Goal: Task Accomplishment & Management: Manage account settings

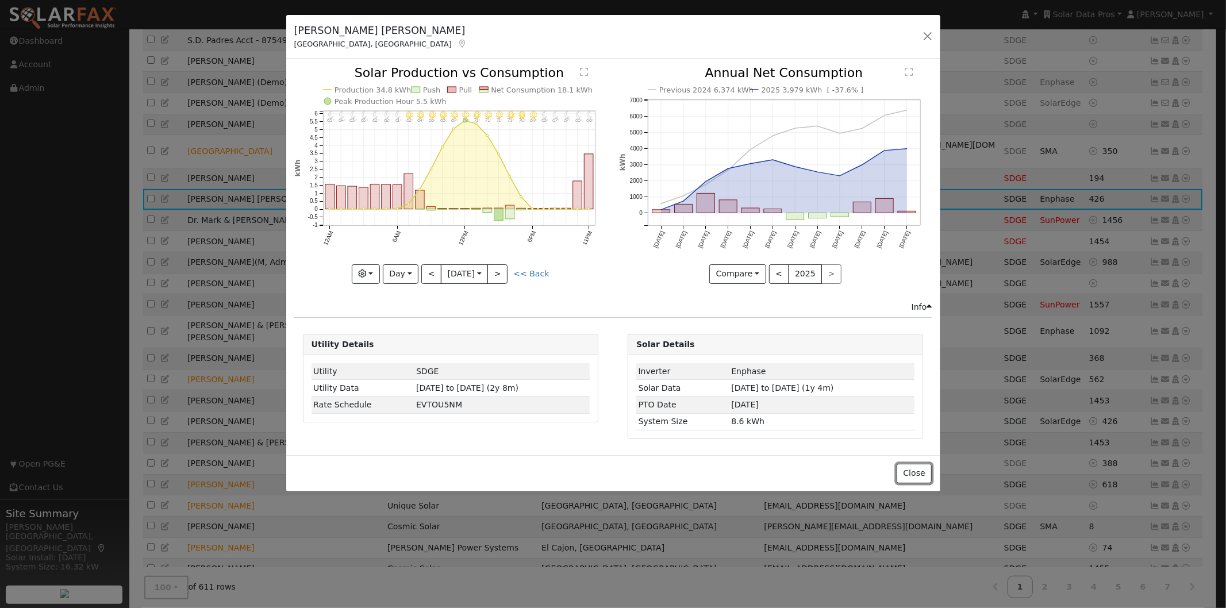
drag, startPoint x: 916, startPoint y: 472, endPoint x: 1033, endPoint y: 209, distance: 288.4
click at [916, 469] on button "Close" at bounding box center [913, 474] width 35 height 20
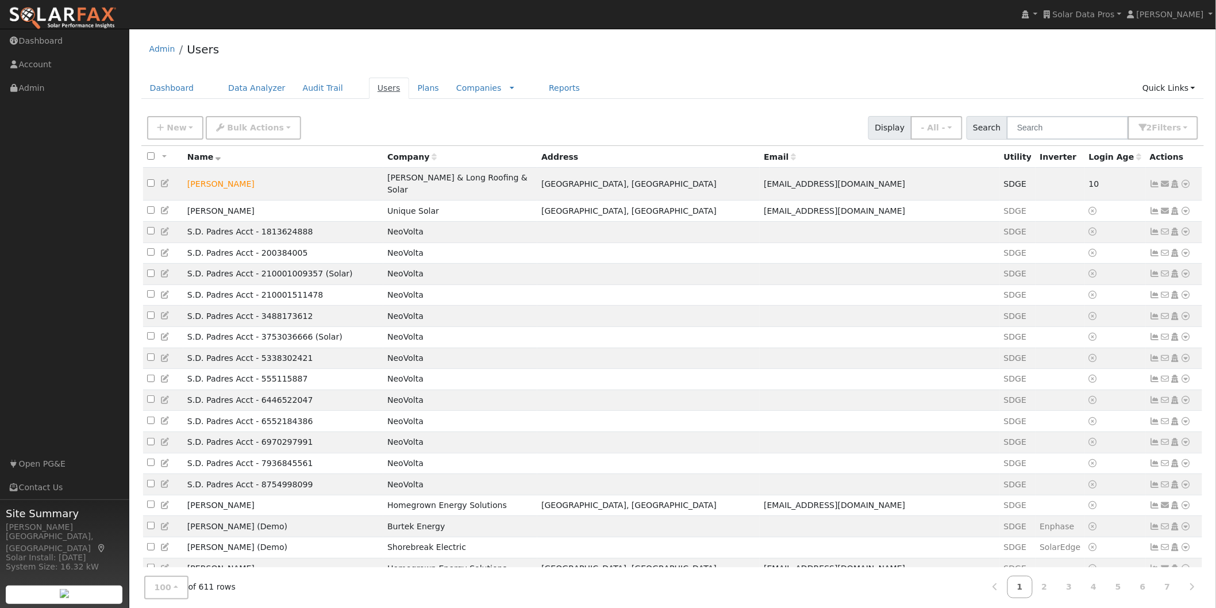
click at [371, 84] on link "Users" at bounding box center [389, 88] width 40 height 21
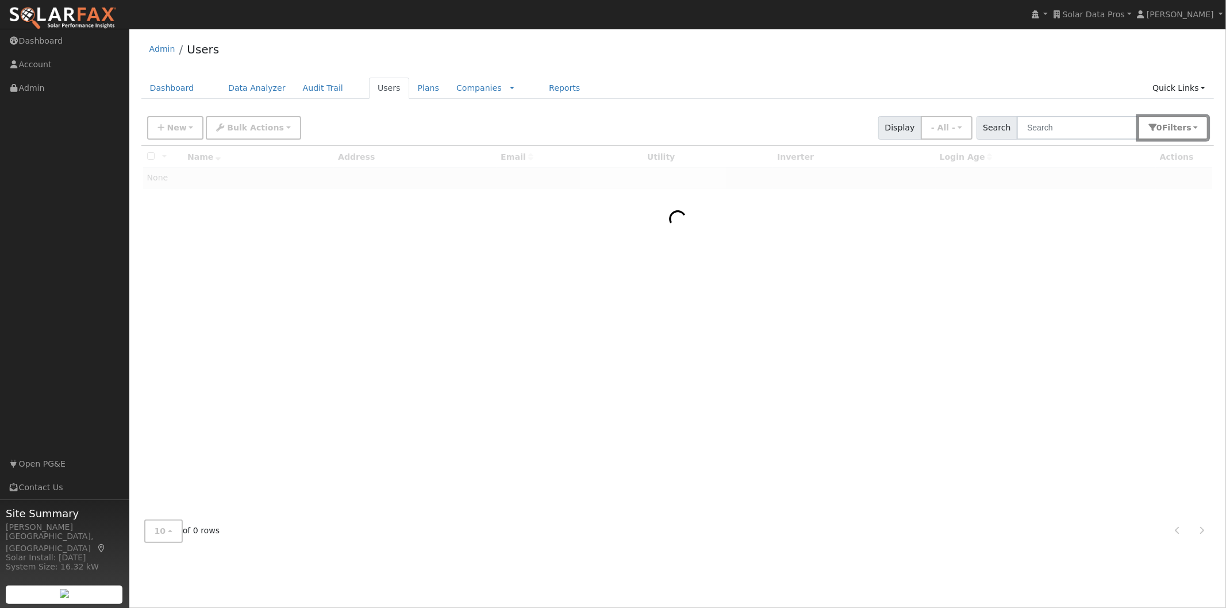
click at [1199, 124] on button "0 Filter s" at bounding box center [1173, 128] width 70 height 24
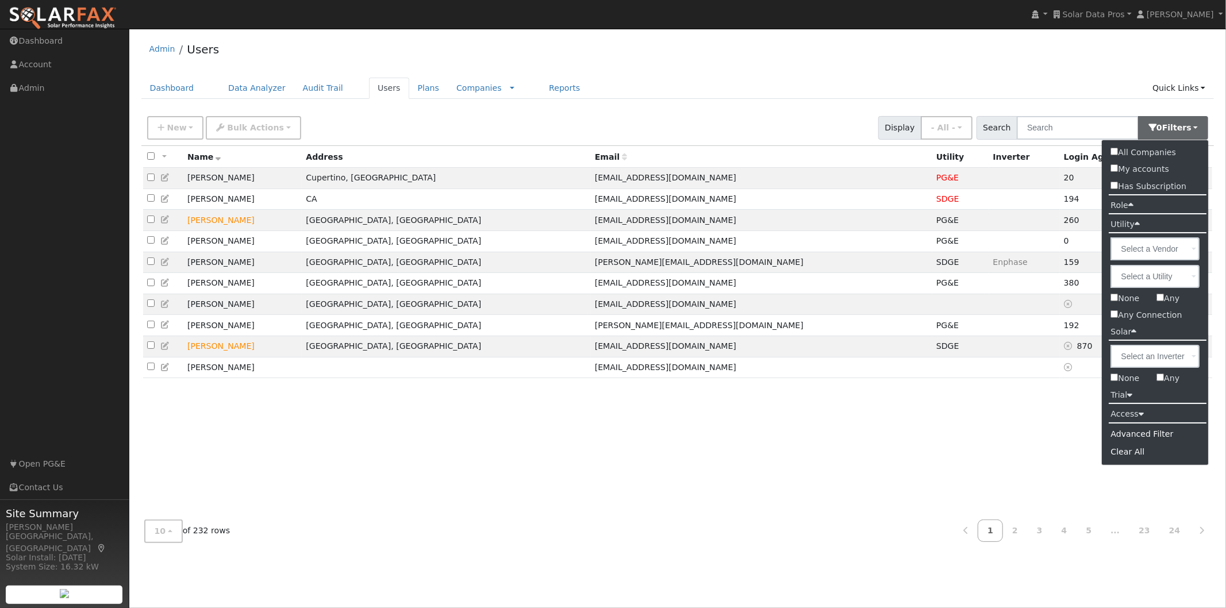
click at [1158, 298] on input "Any" at bounding box center [1159, 297] width 7 height 7
checkbox input "true"
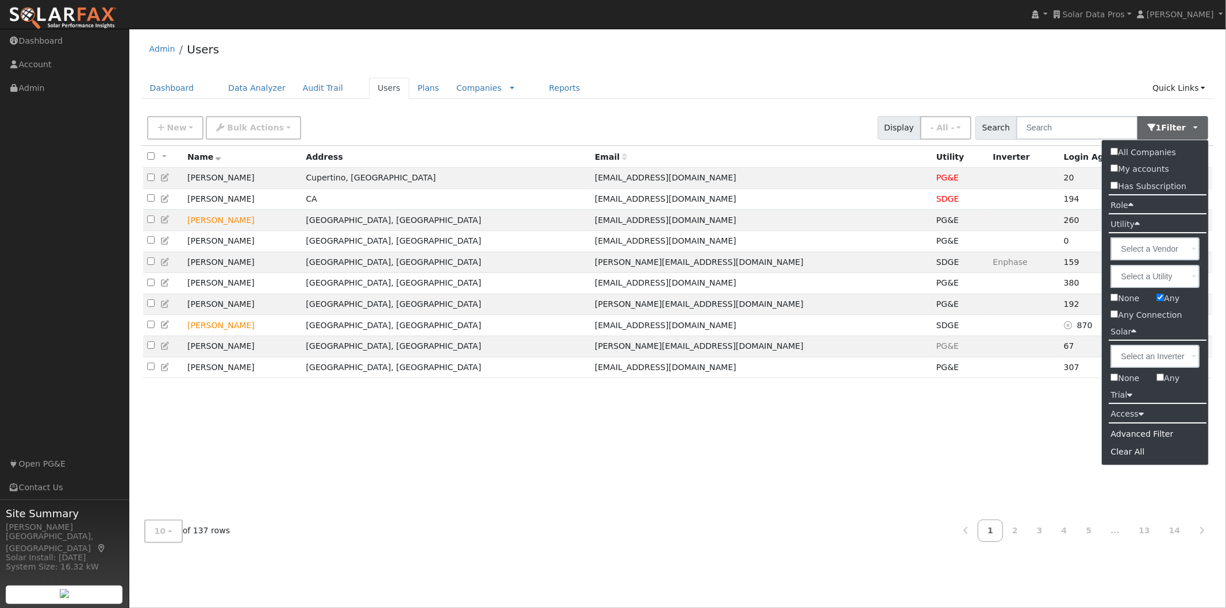
click at [1162, 378] on div at bounding box center [677, 328] width 1073 height 365
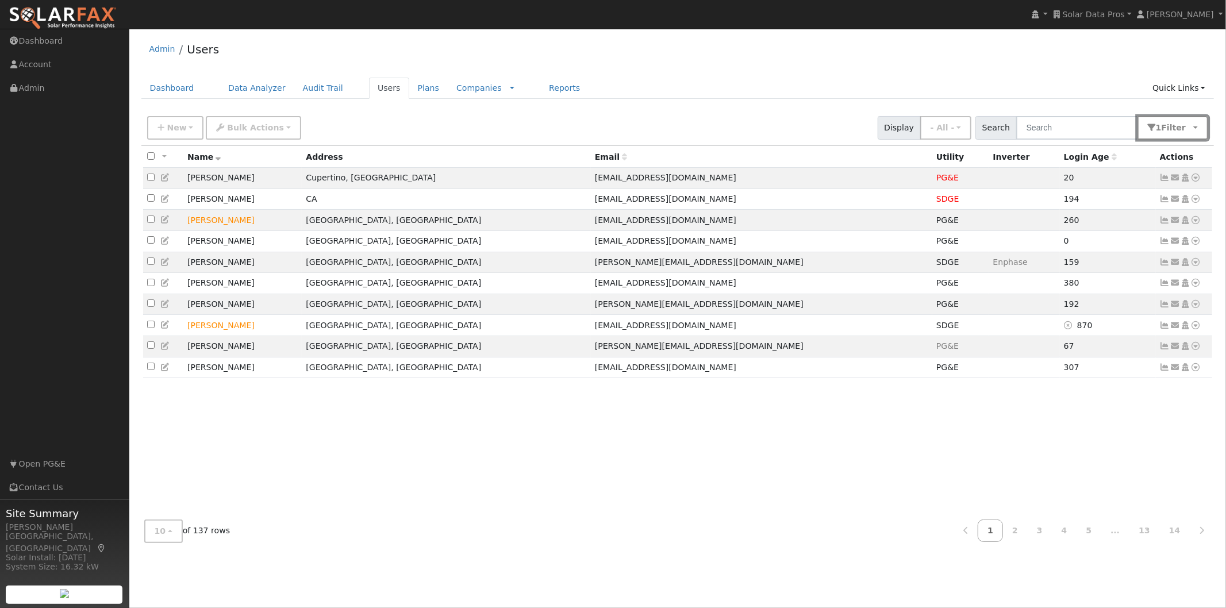
click at [1199, 125] on button "1 Filter" at bounding box center [1172, 128] width 71 height 24
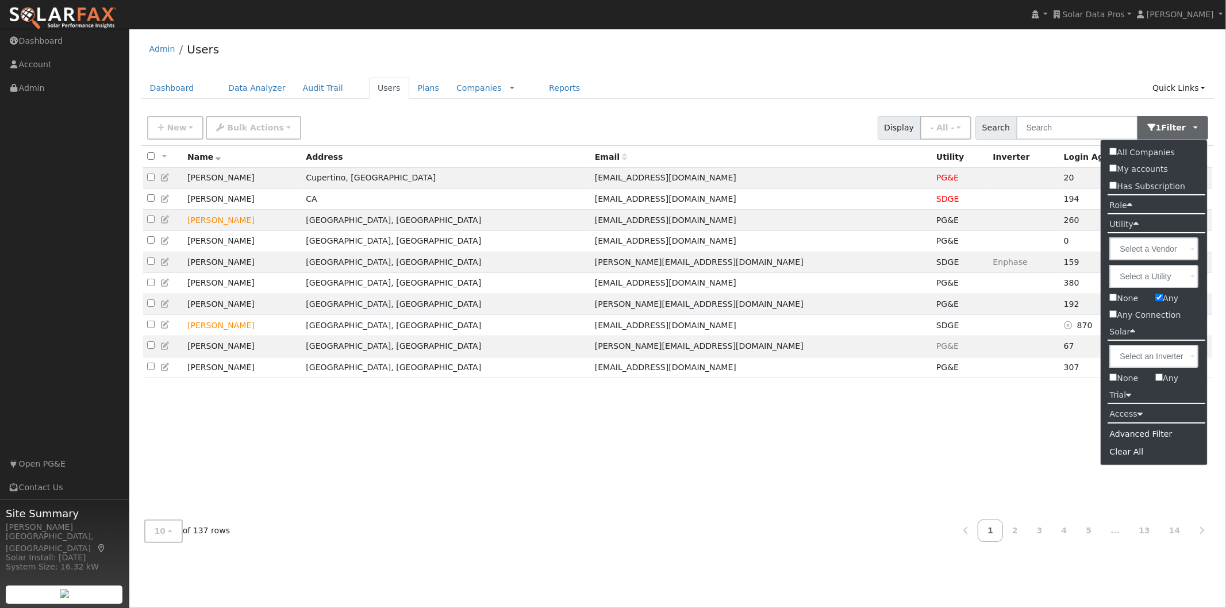
drag, startPoint x: 1158, startPoint y: 378, endPoint x: 1124, endPoint y: 311, distance: 75.0
click at [1158, 376] on input "Any" at bounding box center [1158, 376] width 7 height 7
checkbox input "true"
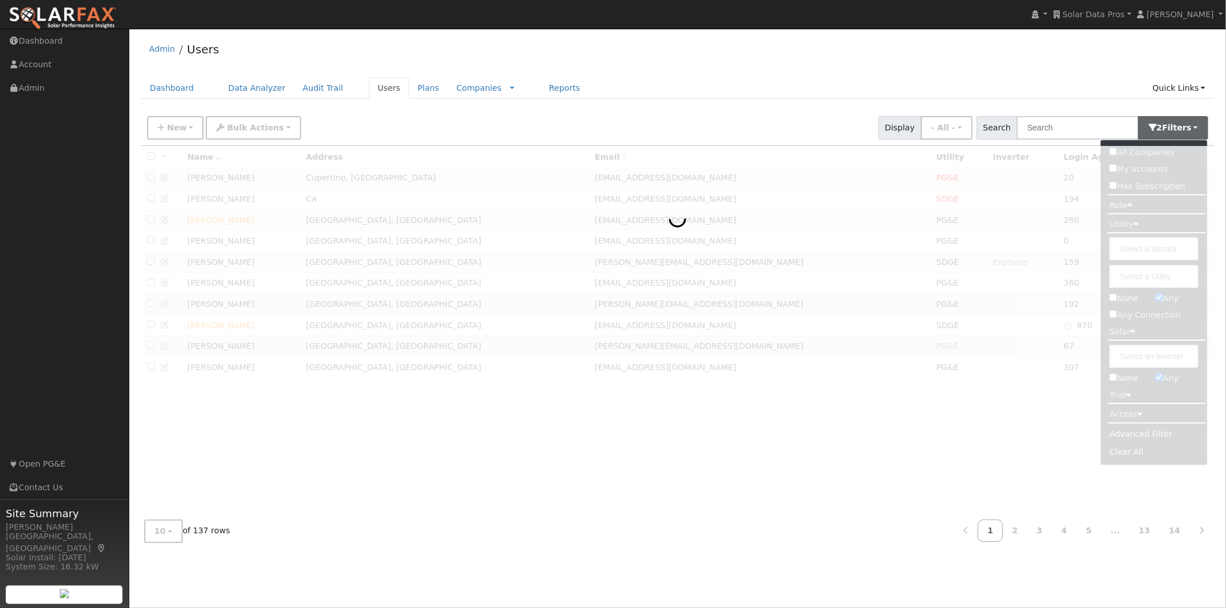
click at [980, 72] on div "Admin Users Dashboard Data Analyzer Audit Trail Users Plans Companies Rate Sche…" at bounding box center [677, 292] width 1085 height 517
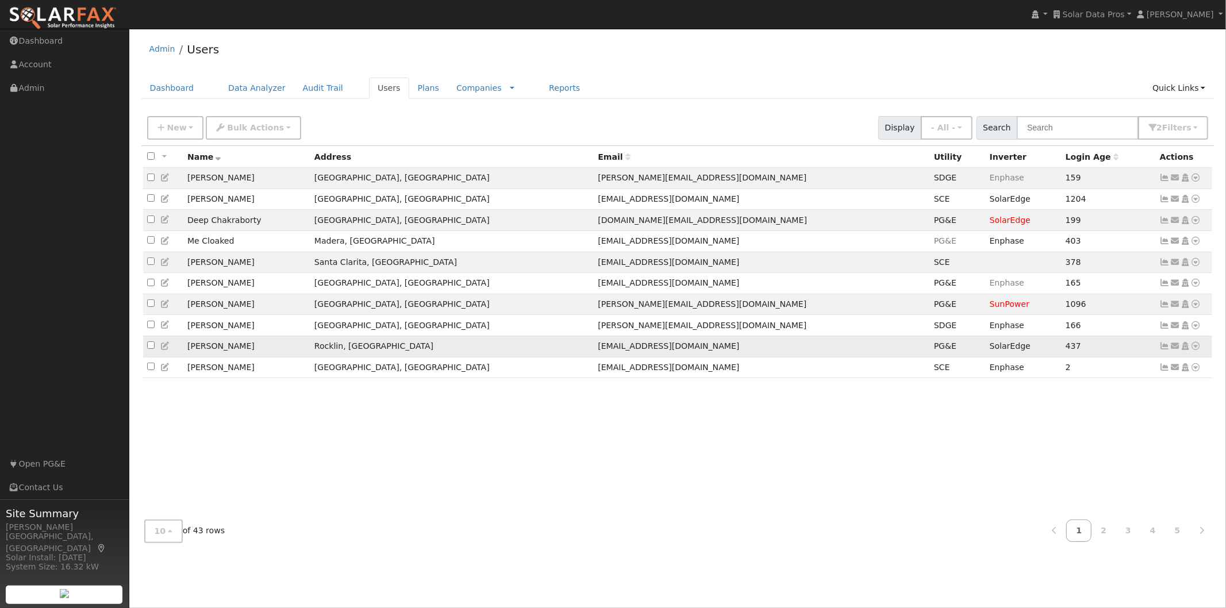
click at [1164, 350] on icon at bounding box center [1165, 346] width 10 height 8
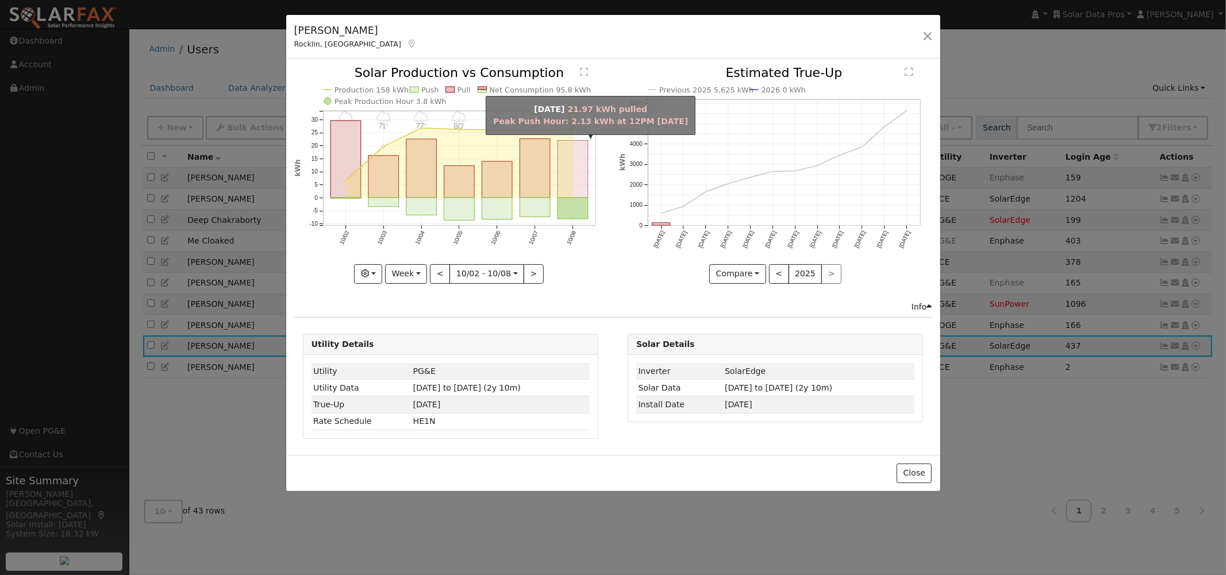
click at [579, 165] on rect "onclick=""" at bounding box center [572, 169] width 30 height 57
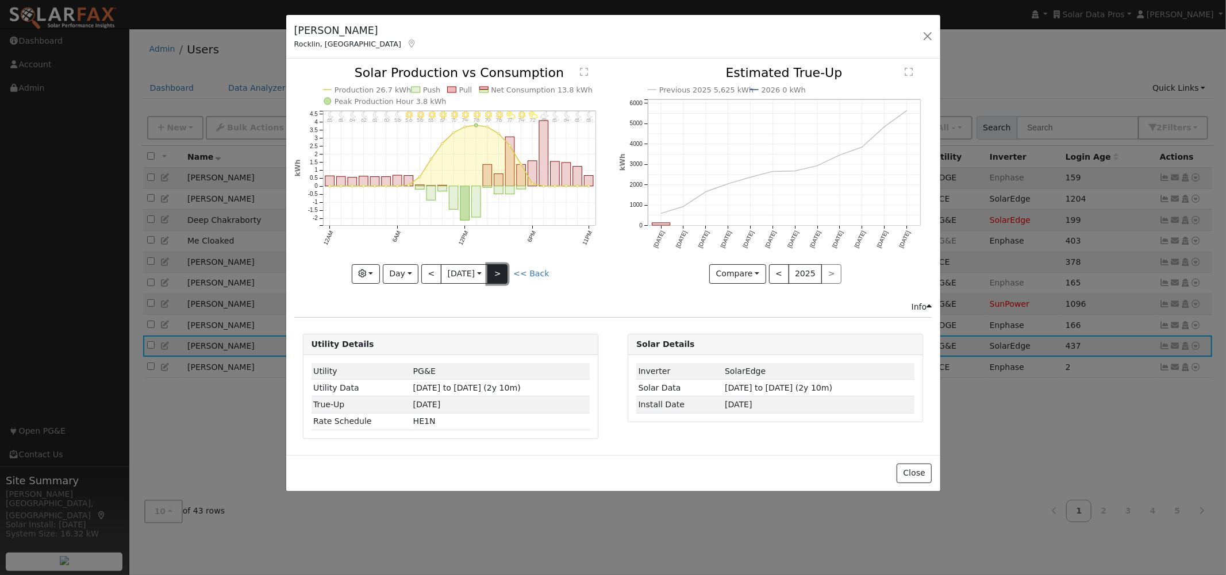
click at [503, 274] on button ">" at bounding box center [497, 274] width 20 height 20
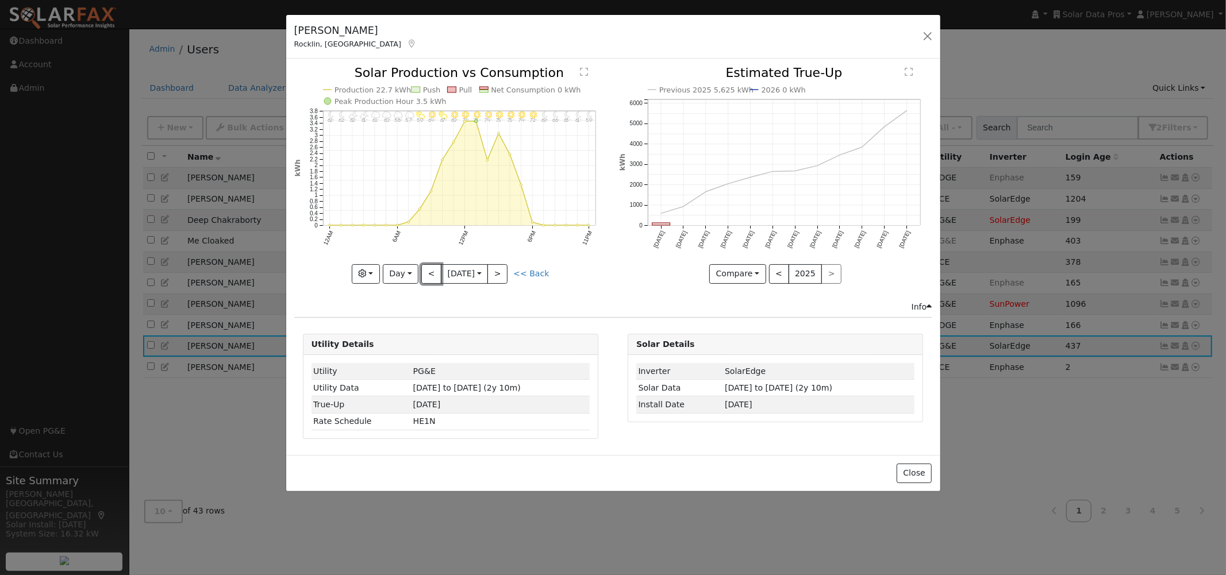
drag, startPoint x: 422, startPoint y: 272, endPoint x: 492, endPoint y: 267, distance: 69.7
click at [423, 272] on button "<" at bounding box center [431, 274] width 20 height 20
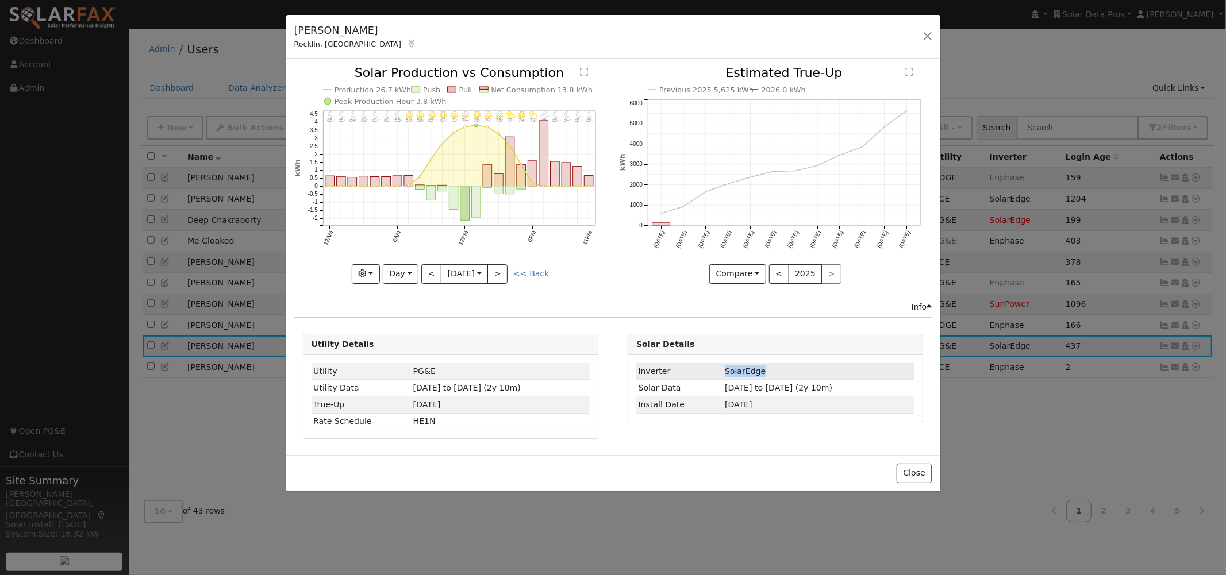
drag, startPoint x: 738, startPoint y: 372, endPoint x: 710, endPoint y: 373, distance: 28.2
click at [710, 373] on tr "Inverter SolarEdge" at bounding box center [775, 371] width 278 height 17
click at [579, 271] on icon "11PM - Clear 63° 10PM - Clear 63° 9PM - Clear 64° 8PM - Clear 65° 7PM - PartlyC…" at bounding box center [450, 174] width 313 height 215
click at [504, 276] on button ">" at bounding box center [497, 274] width 20 height 20
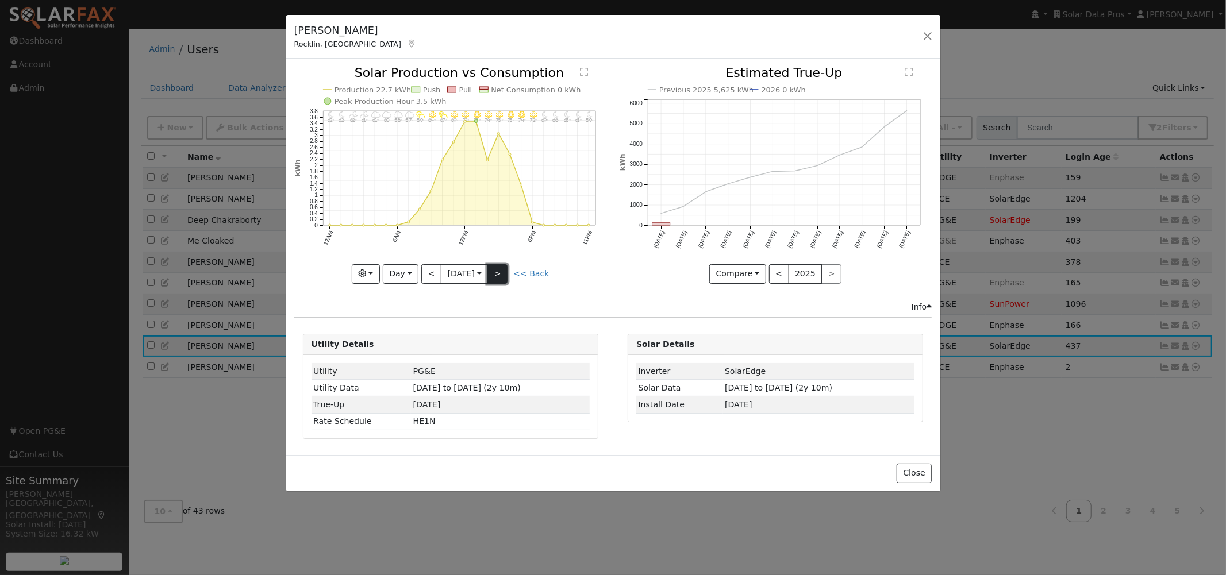
click at [507, 274] on button ">" at bounding box center [497, 274] width 20 height 20
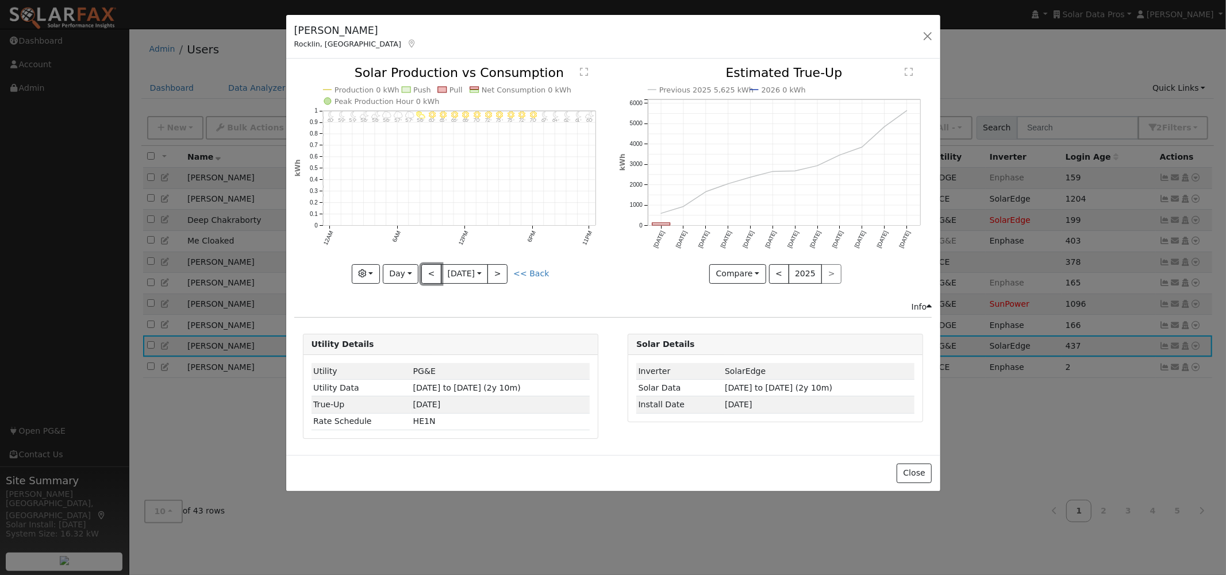
click at [430, 273] on button "<" at bounding box center [431, 274] width 20 height 20
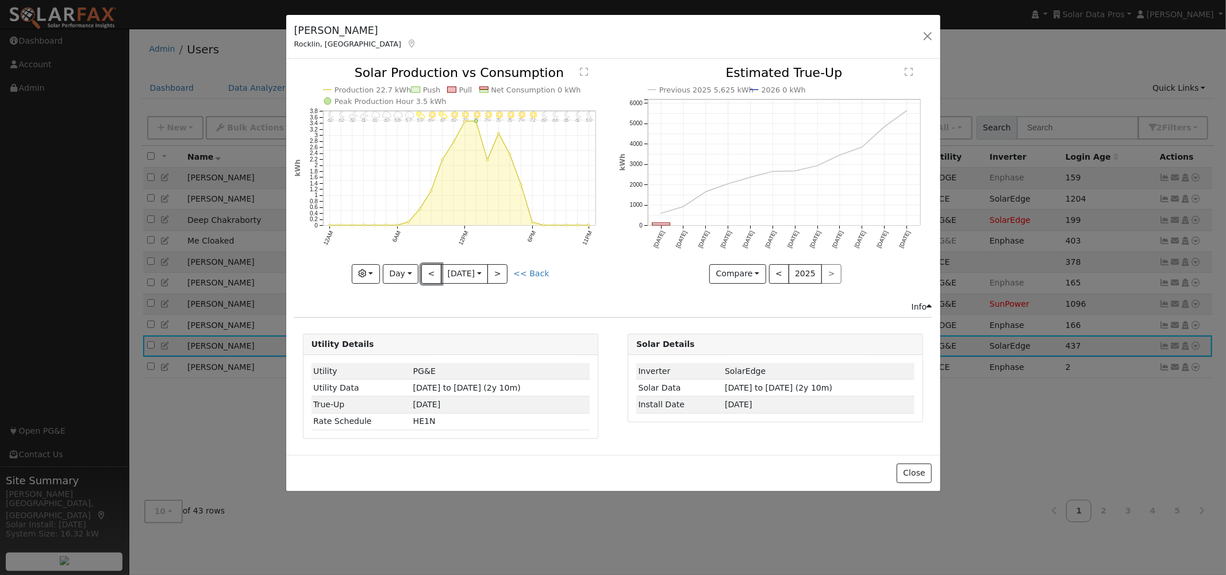
click at [430, 270] on button "<" at bounding box center [431, 274] width 20 height 20
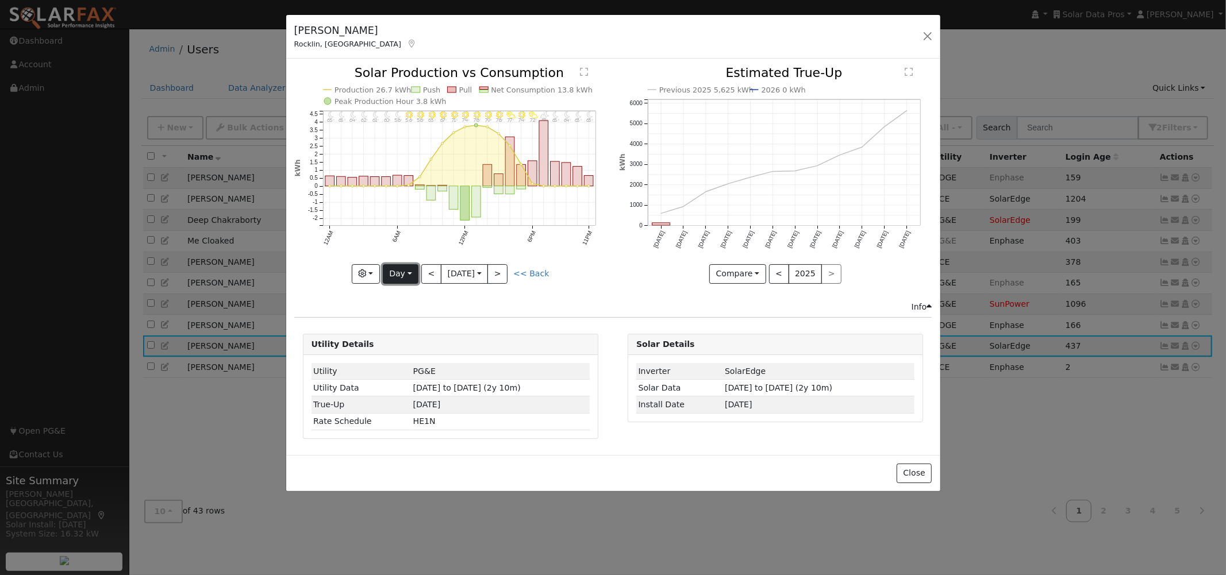
click at [400, 274] on button "Day" at bounding box center [401, 274] width 36 height 20
click at [410, 341] on link "Year" at bounding box center [423, 346] width 80 height 16
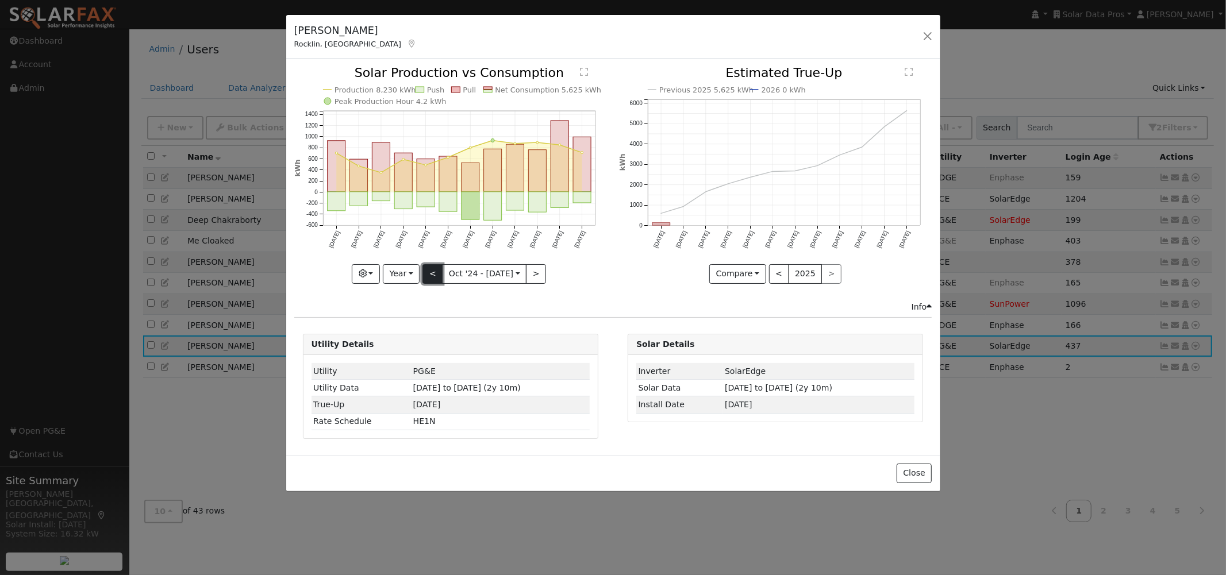
click at [433, 272] on button "<" at bounding box center [432, 274] width 20 height 20
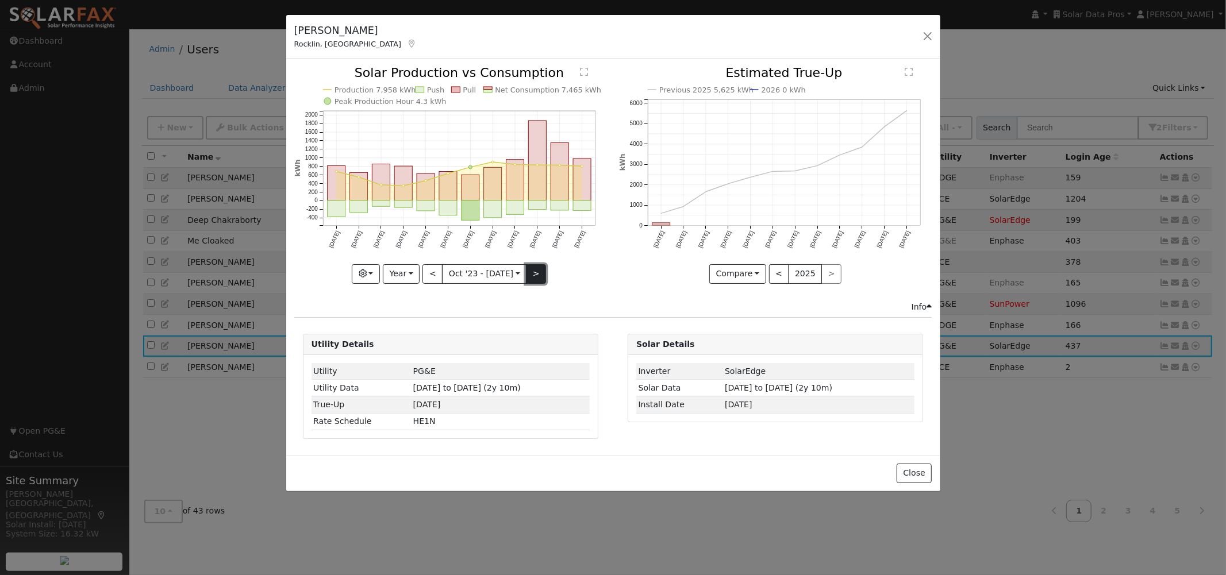
click at [530, 268] on button ">" at bounding box center [536, 274] width 20 height 20
type input "[DATE]"
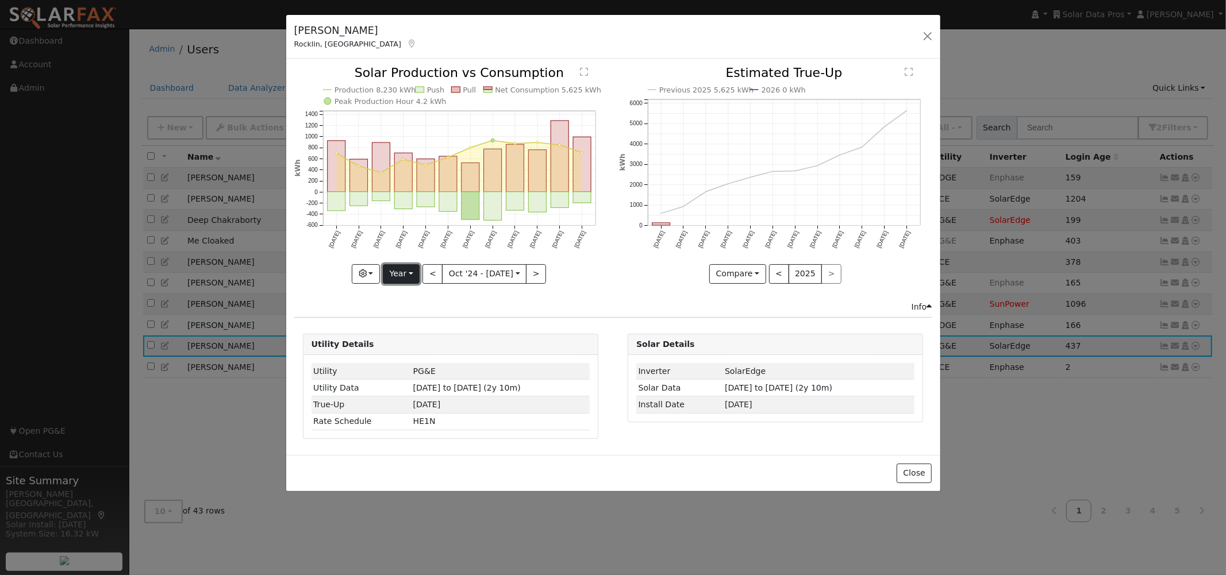
click at [405, 274] on button "Year" at bounding box center [401, 274] width 37 height 20
click at [411, 360] on link "Custom" at bounding box center [423, 363] width 80 height 16
click at [544, 269] on button "month" at bounding box center [552, 274] width 45 height 20
click at [544, 311] on link "Day" at bounding box center [570, 314] width 80 height 16
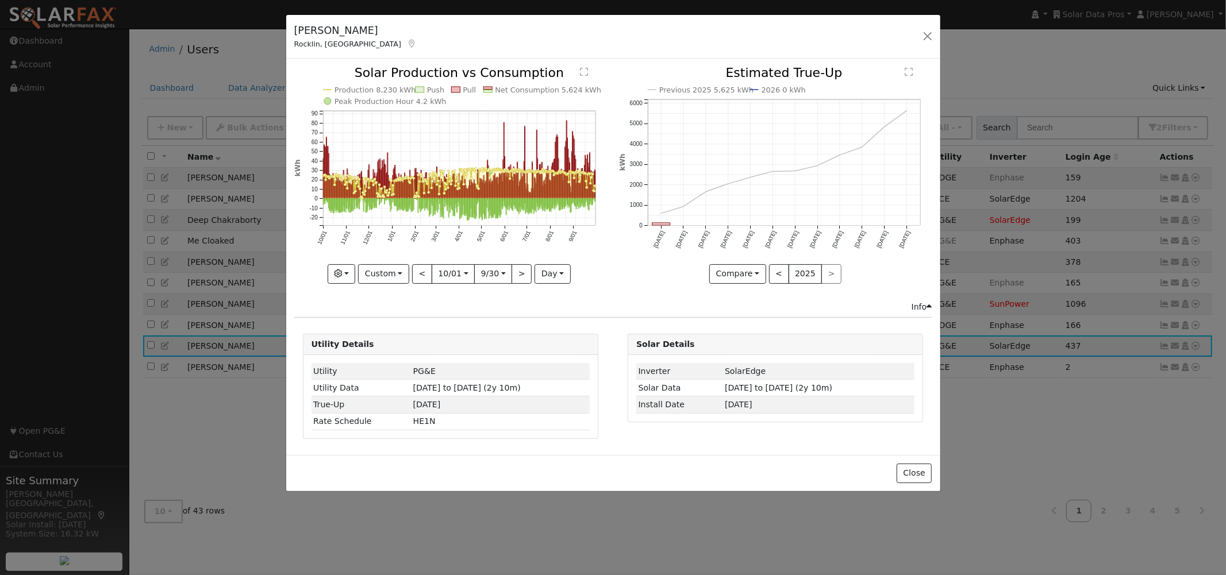
click at [584, 75] on text "" at bounding box center [584, 71] width 8 height 9
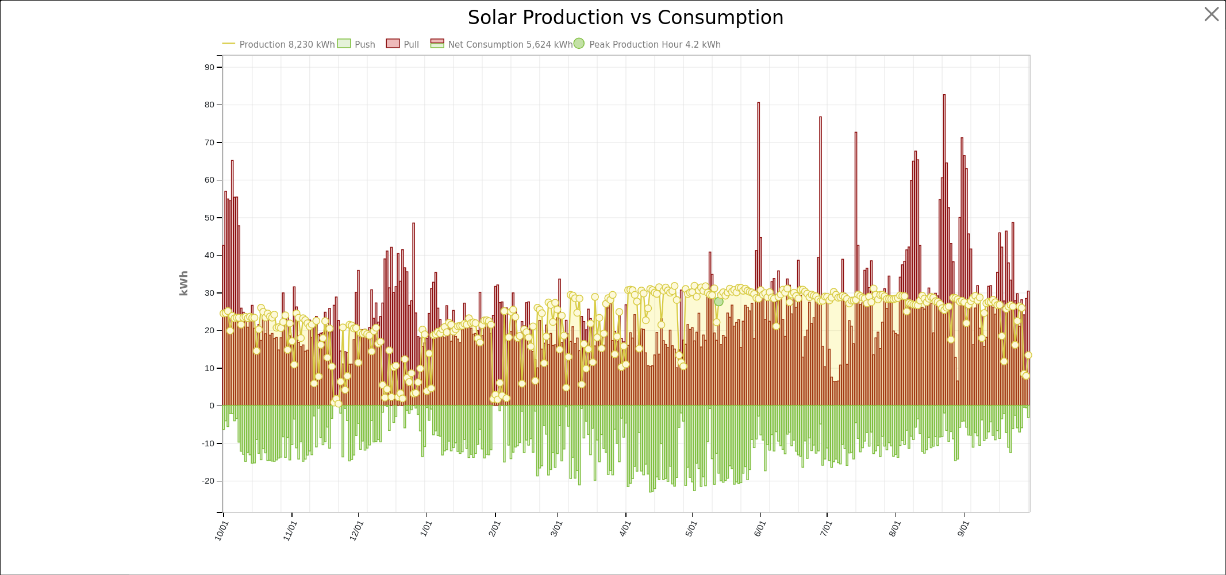
click at [255, 44] on text "Production 8,230 kWh" at bounding box center [288, 45] width 96 height 10
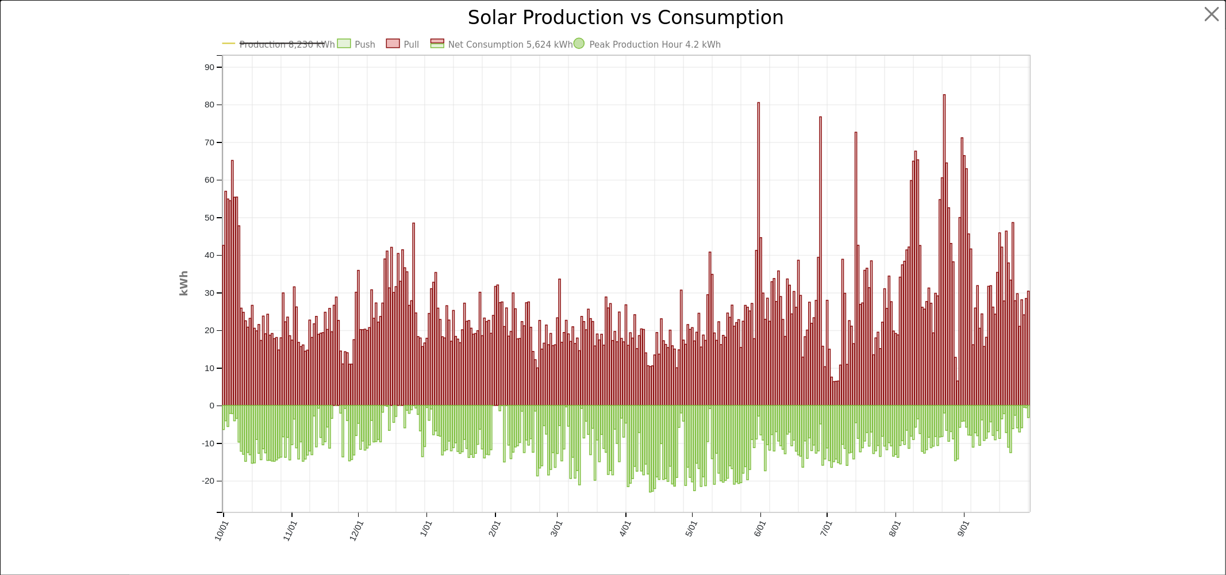
click at [280, 45] on text "Production 8,230 kWh" at bounding box center [288, 45] width 96 height 10
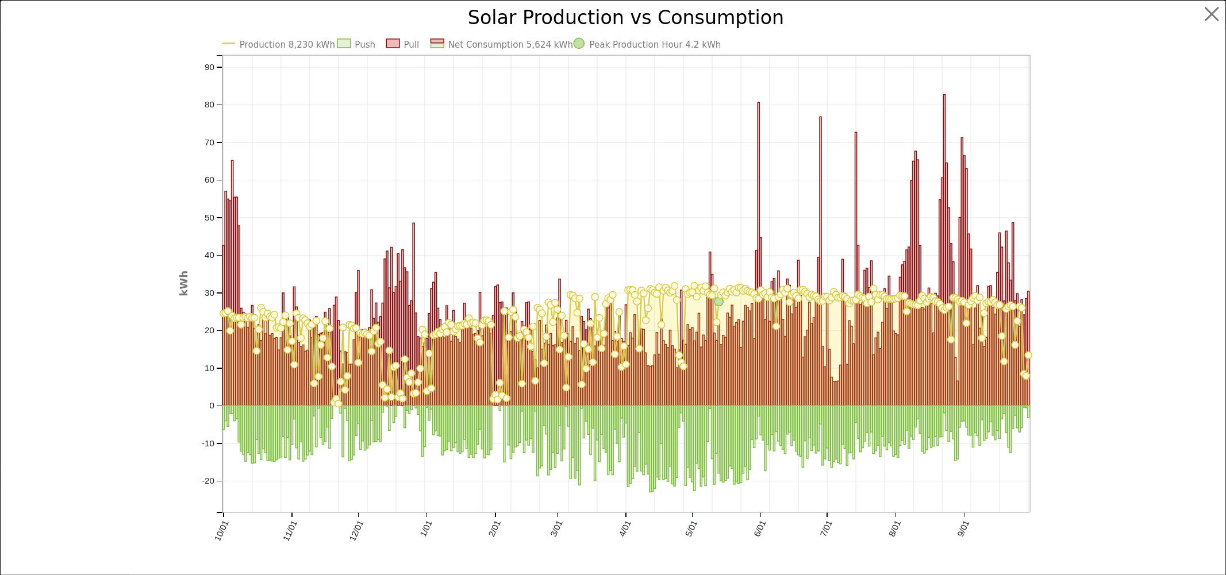
click at [475, 43] on text "Net Consumption 5,624 kWh" at bounding box center [510, 45] width 125 height 10
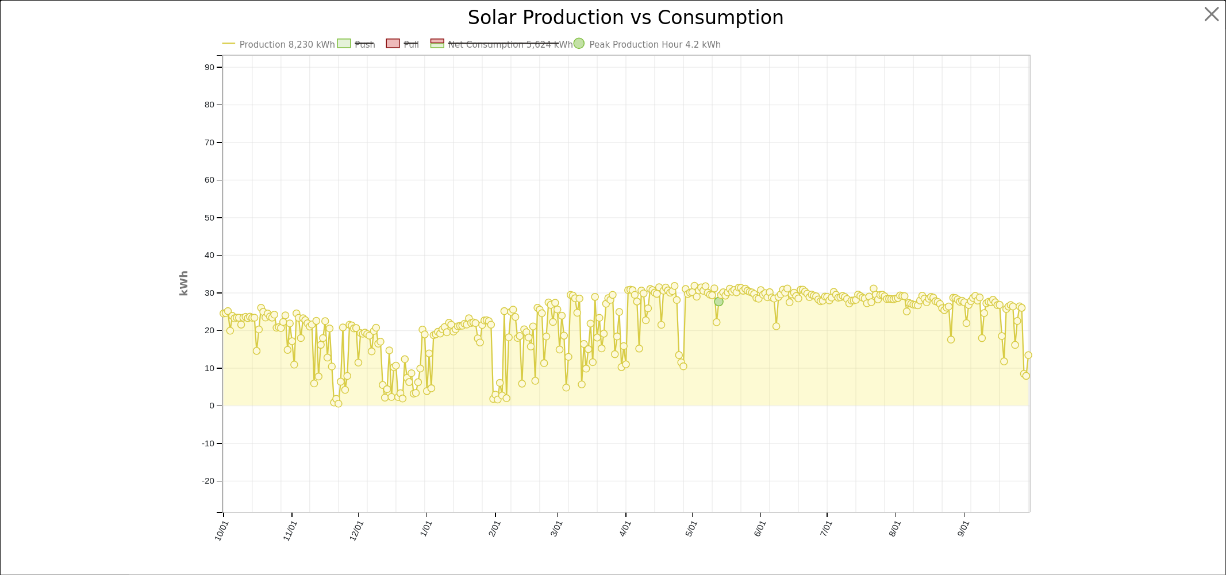
click at [473, 46] on text "Net Consumption 5,624 kWh" at bounding box center [510, 45] width 125 height 10
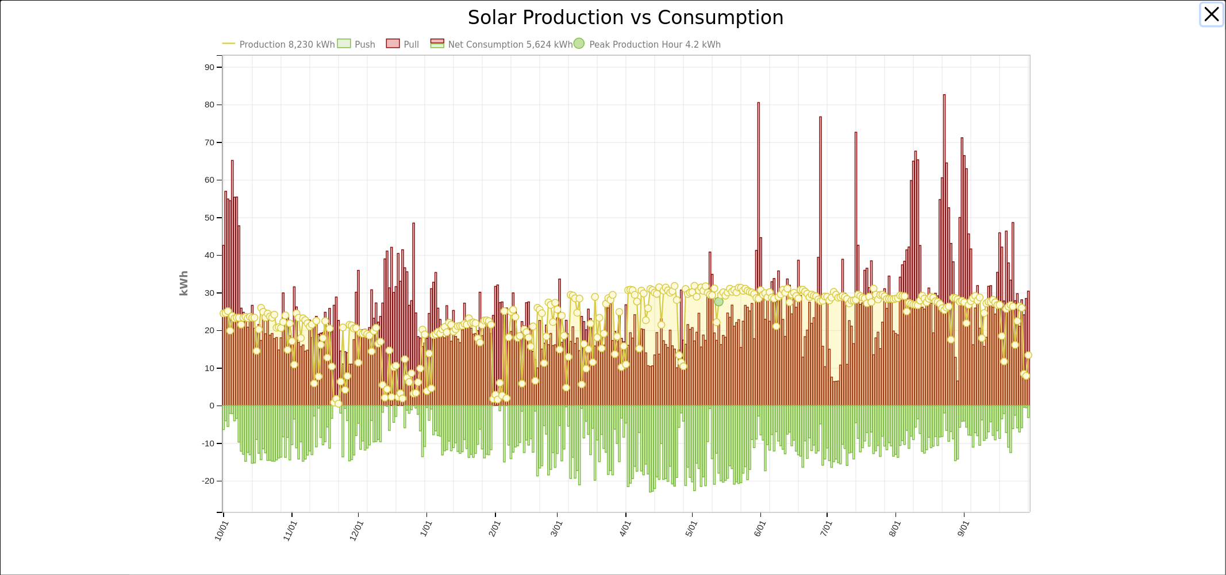
click at [1201, 10] on button "button" at bounding box center [1212, 14] width 22 height 22
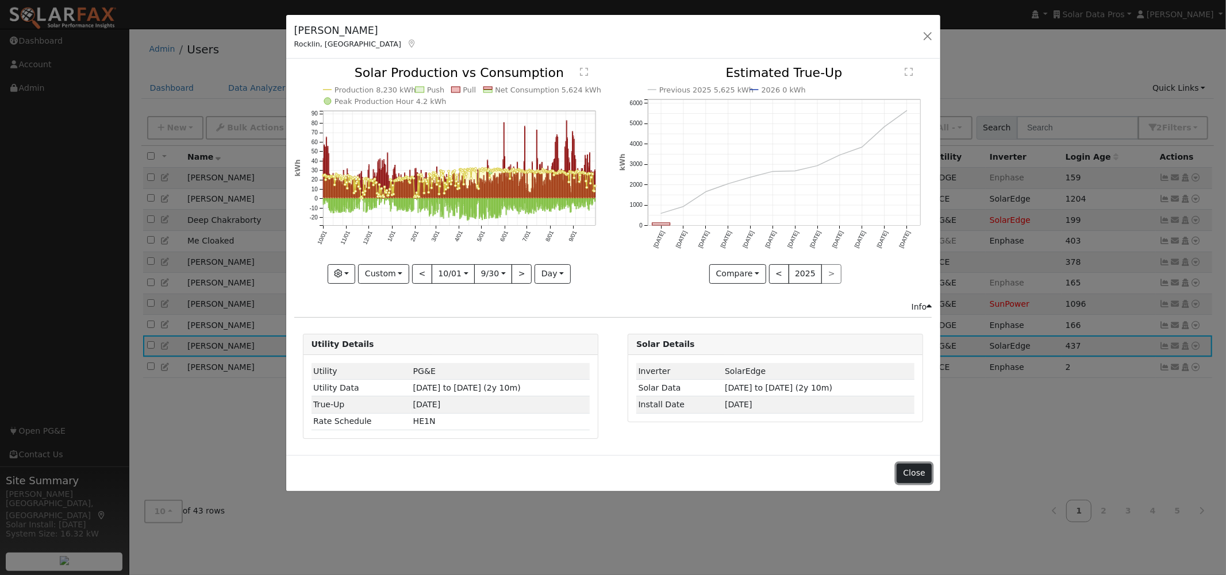
click at [916, 472] on button "Close" at bounding box center [913, 474] width 35 height 20
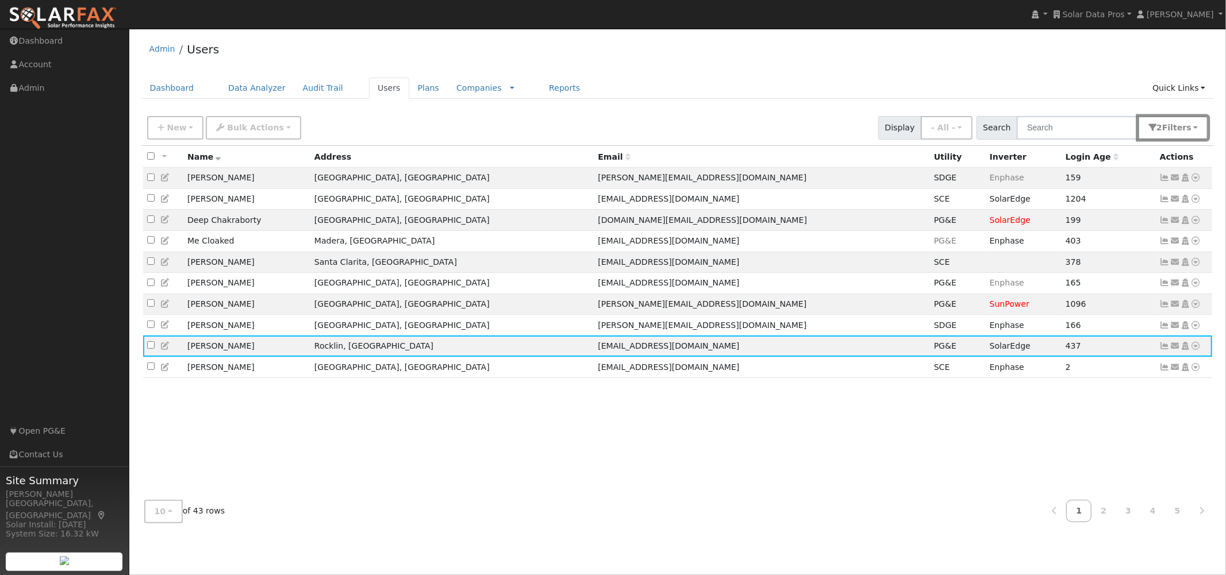
click at [1197, 130] on button "2 Filter s" at bounding box center [1173, 128] width 70 height 24
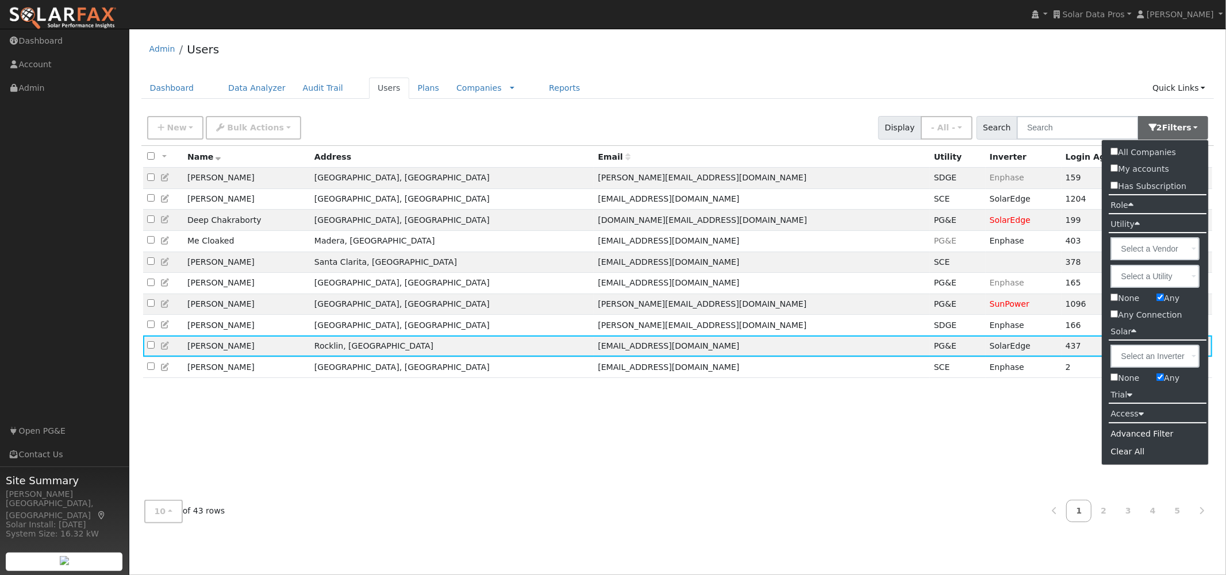
click at [1161, 375] on input "Any" at bounding box center [1159, 376] width 7 height 7
checkbox input "false"
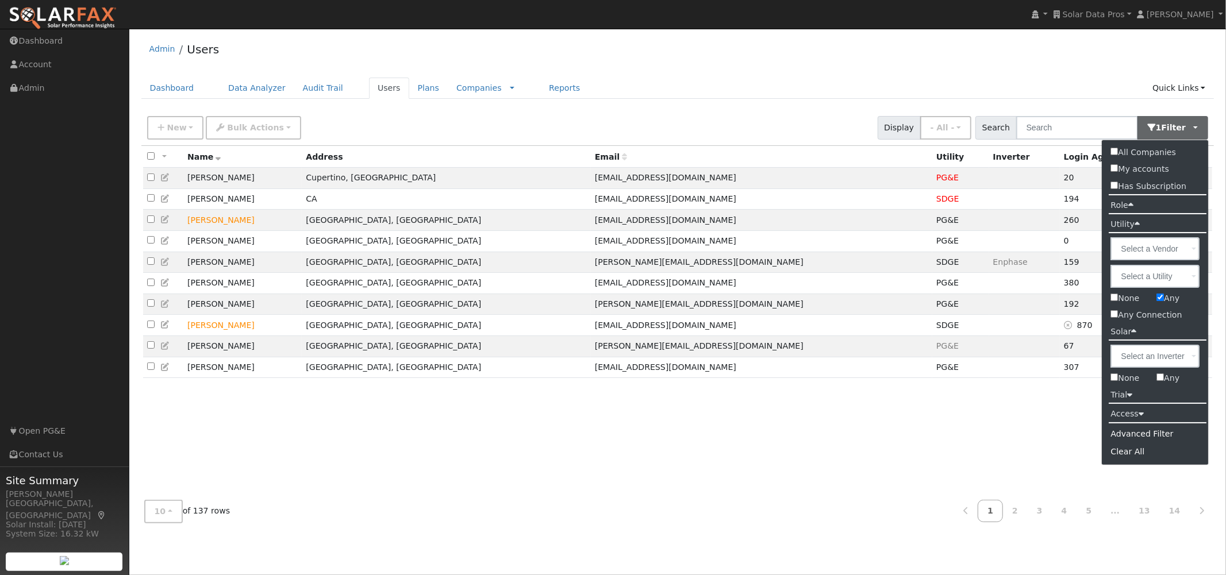
click at [1159, 297] on input "Any" at bounding box center [1159, 297] width 7 height 7
checkbox input "false"
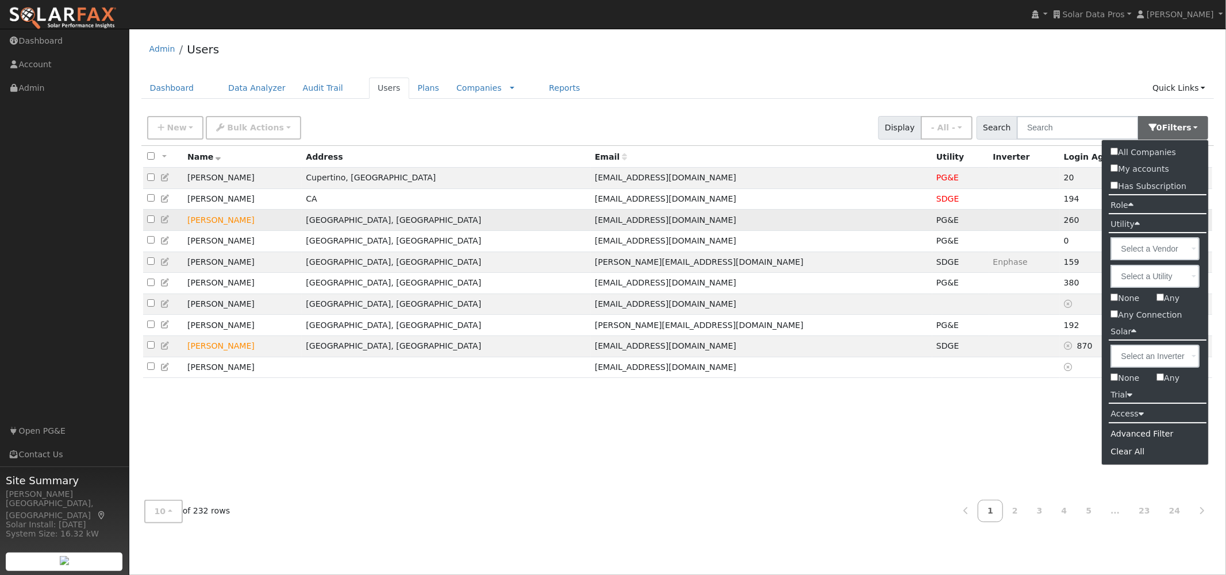
click at [932, 219] on td "PG&E" at bounding box center [960, 220] width 57 height 21
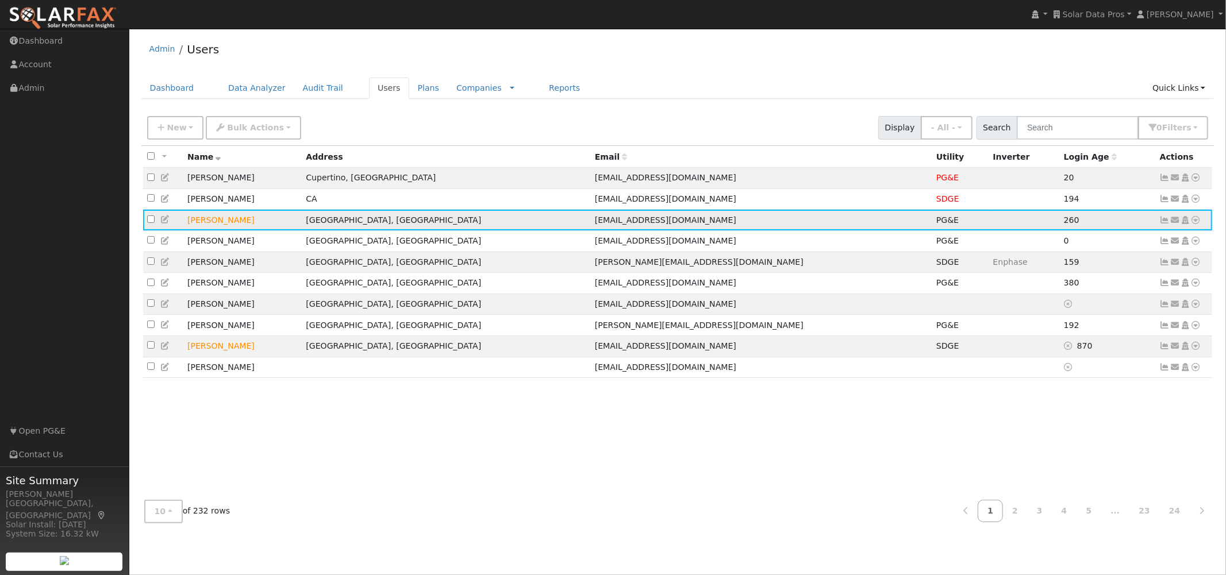
click at [1165, 222] on icon at bounding box center [1165, 220] width 10 height 8
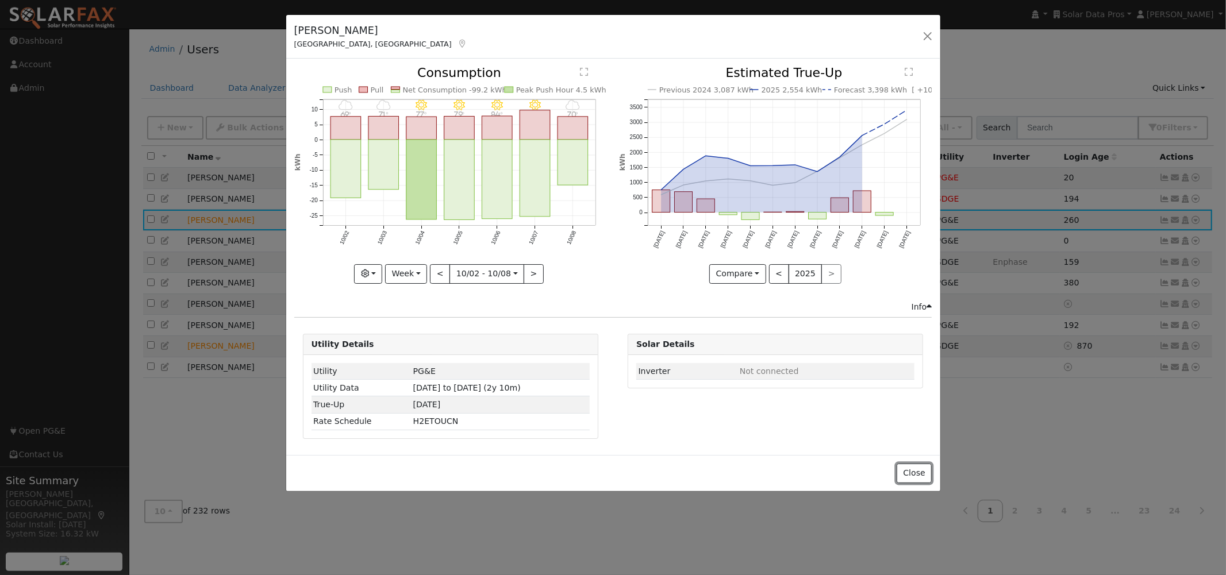
drag, startPoint x: 926, startPoint y: 469, endPoint x: 871, endPoint y: 403, distance: 86.5
click at [926, 469] on button "Close" at bounding box center [913, 474] width 35 height 20
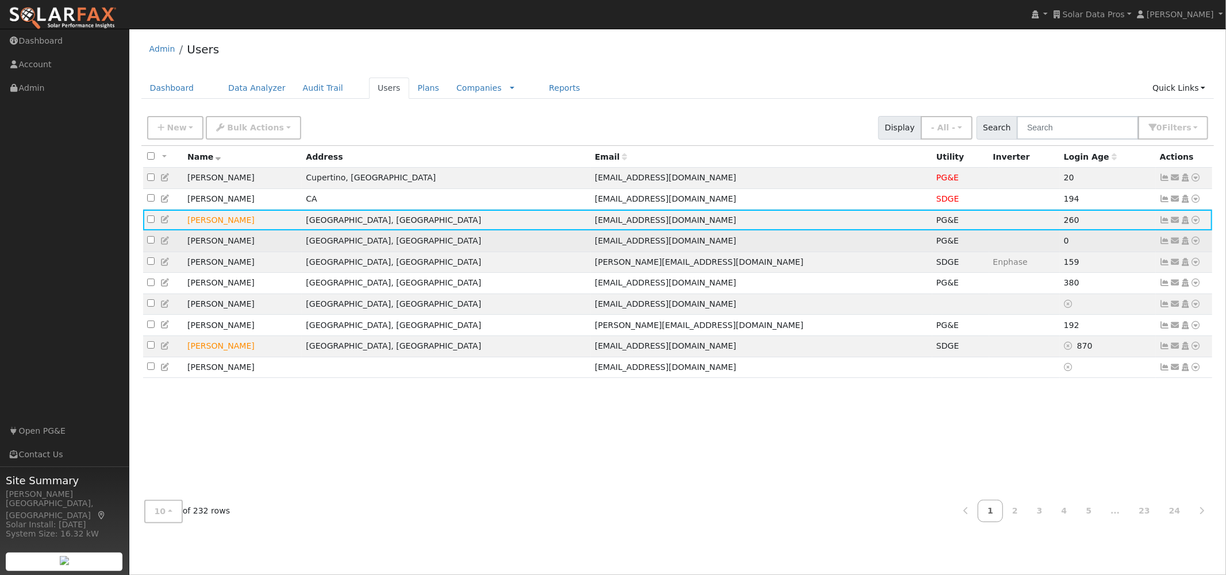
click at [771, 249] on td "[EMAIL_ADDRESS][DOMAIN_NAME]" at bounding box center [761, 240] width 341 height 21
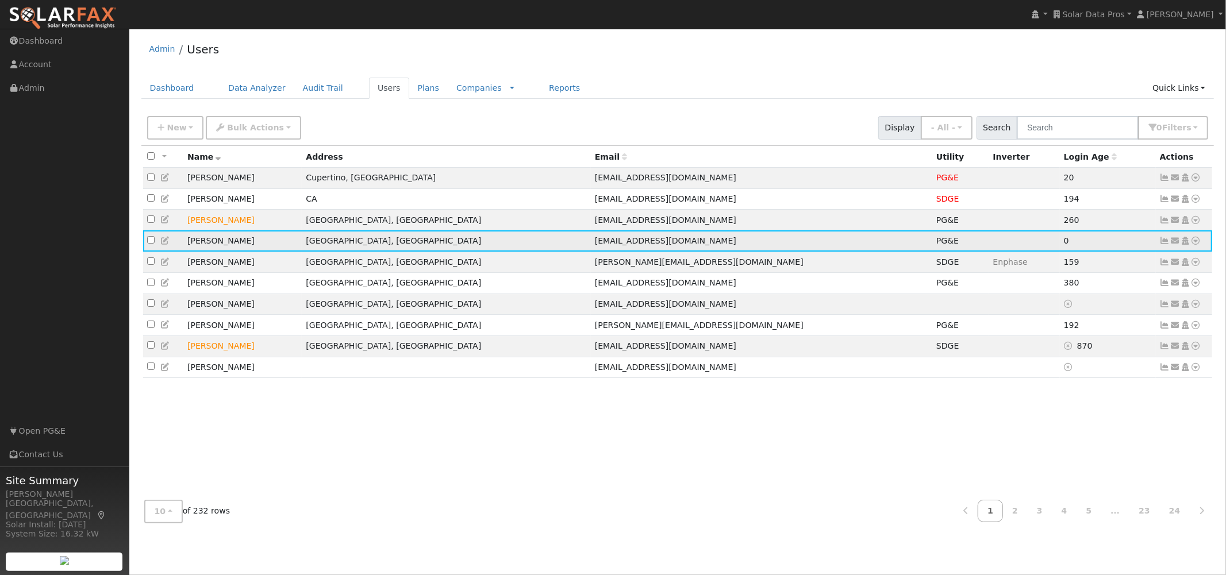
click at [1162, 245] on icon at bounding box center [1165, 241] width 10 height 8
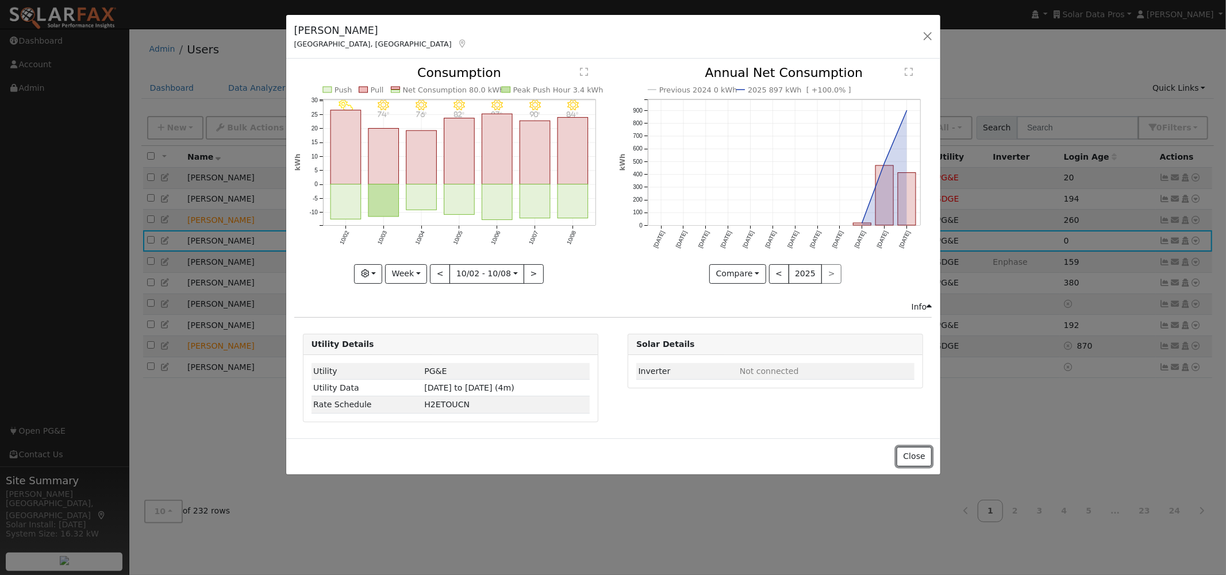
click at [920, 449] on button "Close" at bounding box center [913, 457] width 35 height 20
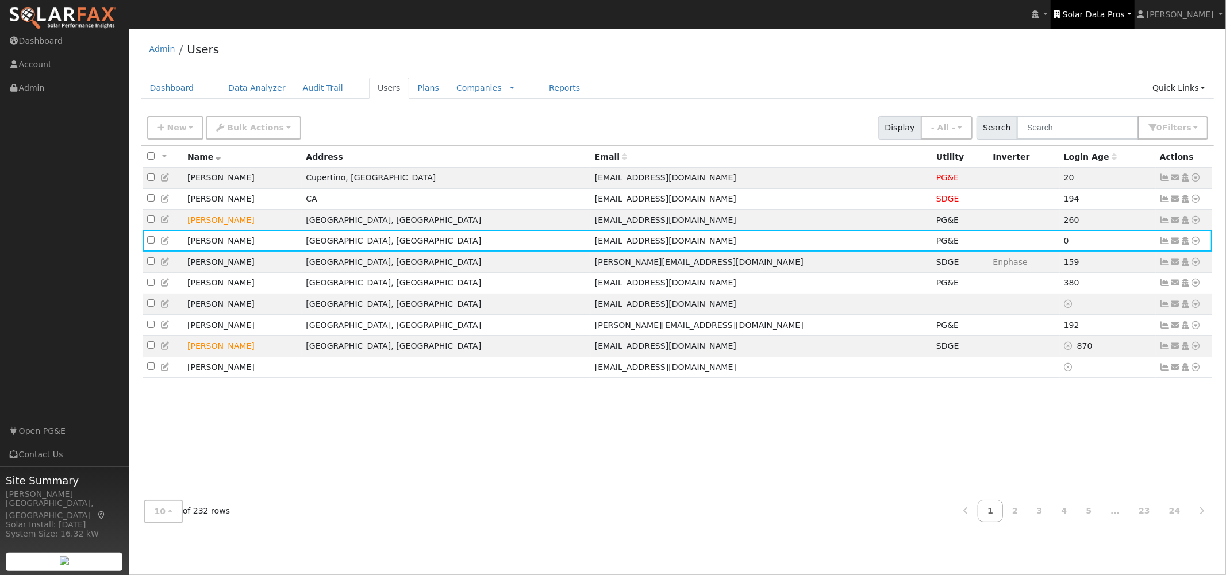
click at [1106, 16] on span "Solar Data Pros" at bounding box center [1093, 14] width 62 height 9
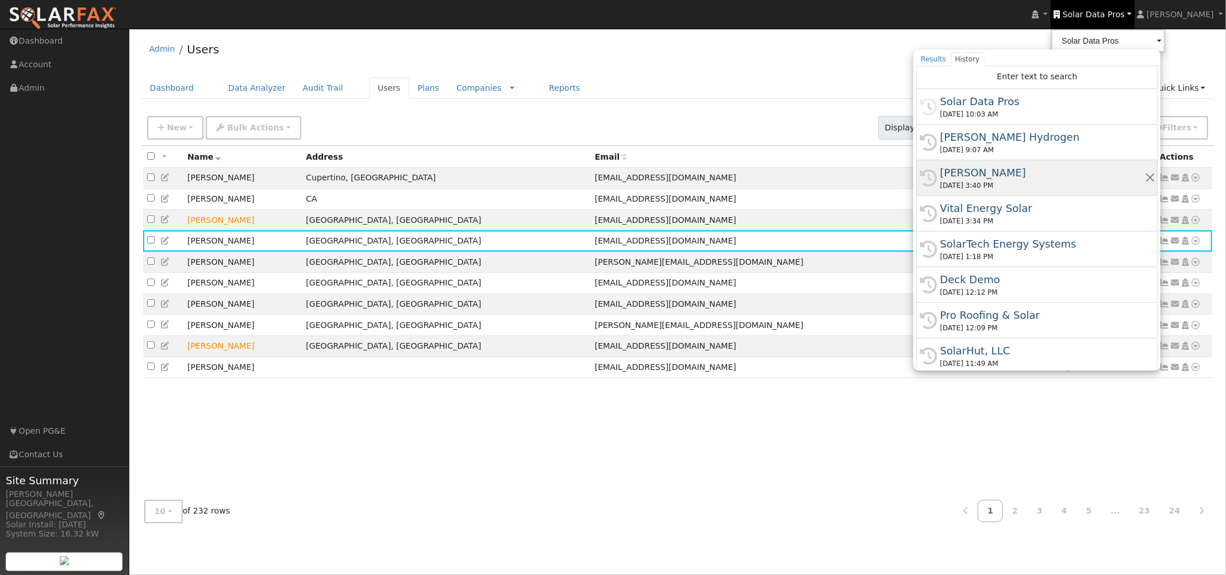
click at [993, 168] on div "[PERSON_NAME]" at bounding box center [1041, 173] width 205 height 16
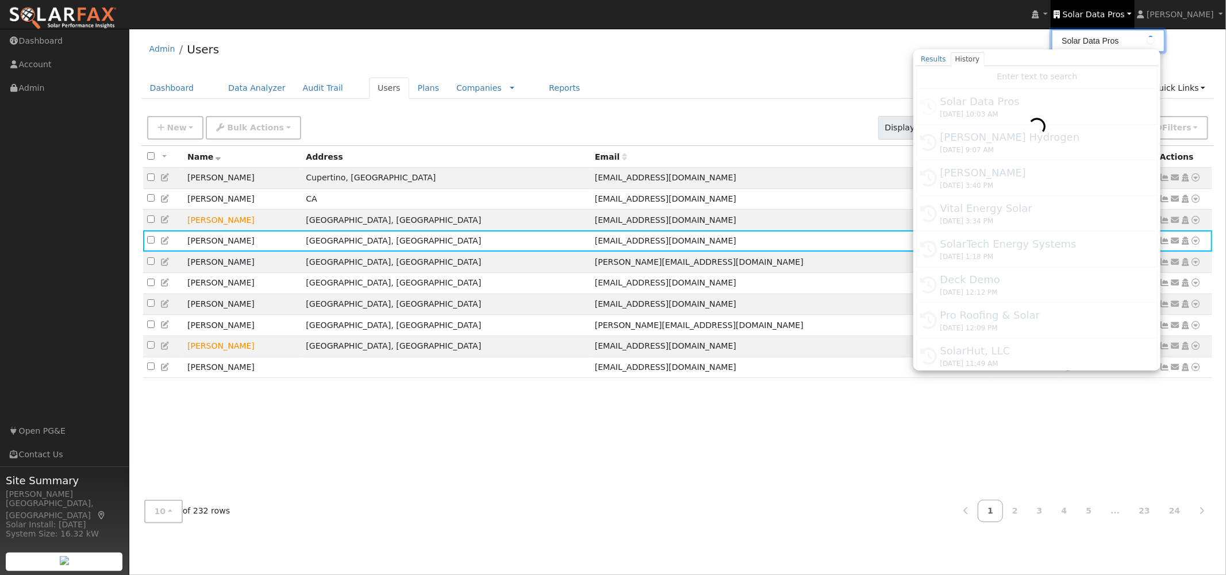
type input "[PERSON_NAME]"
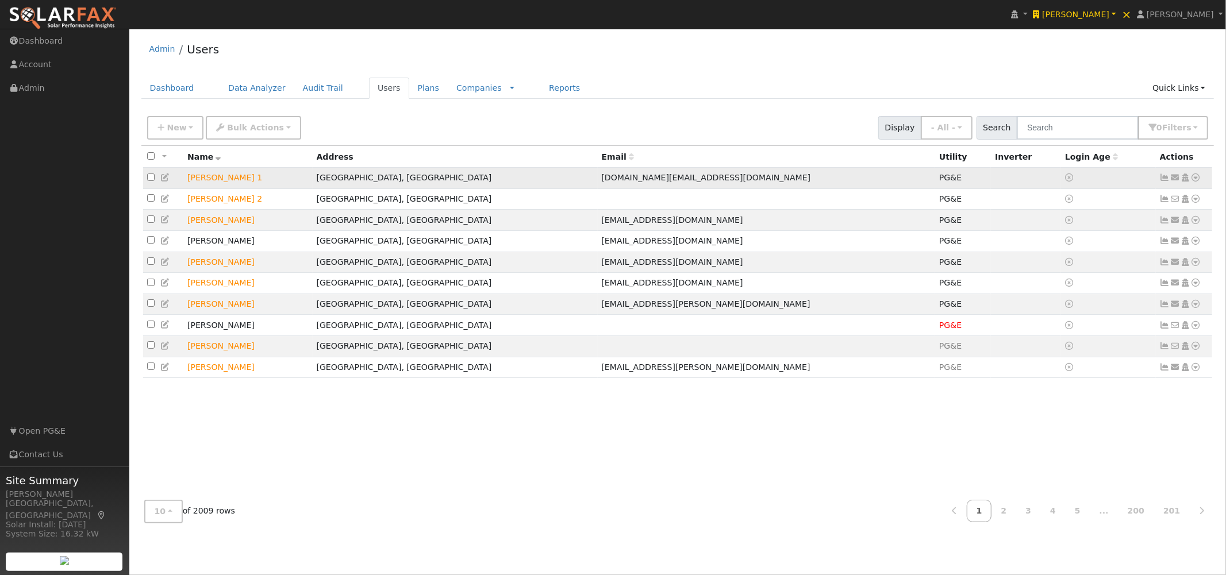
click at [1164, 176] on icon at bounding box center [1165, 178] width 10 height 8
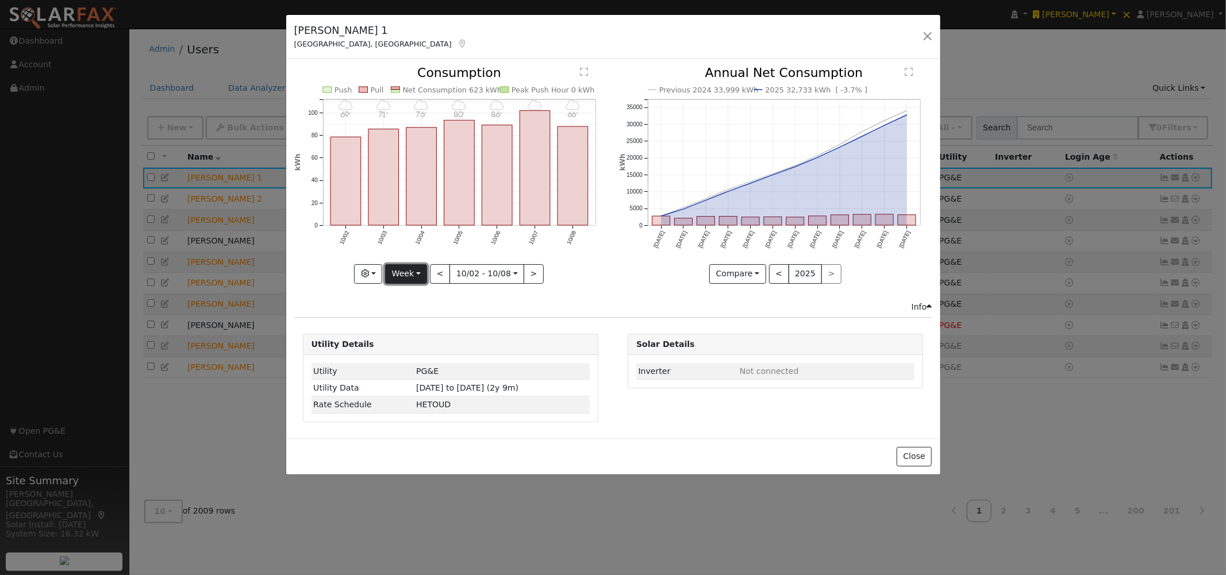
click at [413, 274] on button "Week" at bounding box center [406, 274] width 42 height 20
drag, startPoint x: 418, startPoint y: 345, endPoint x: 434, endPoint y: 343, distance: 16.2
click at [419, 346] on link "Year" at bounding box center [426, 346] width 80 height 16
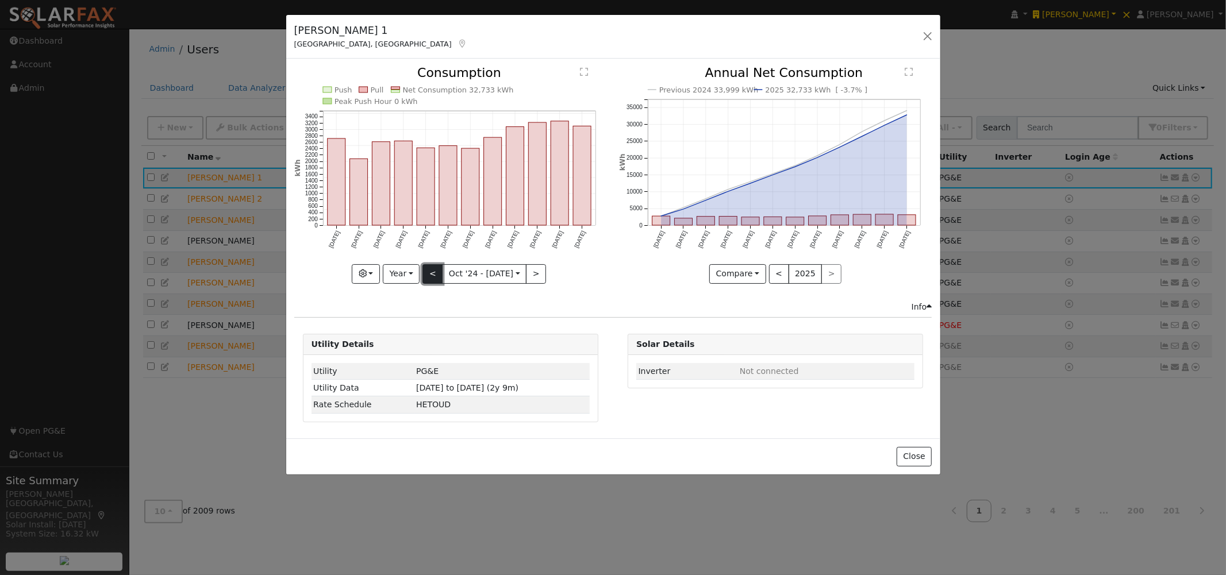
click at [429, 274] on button "<" at bounding box center [432, 274] width 20 height 20
click at [530, 272] on button ">" at bounding box center [536, 274] width 20 height 20
click at [583, 186] on rect "onclick=""" at bounding box center [582, 175] width 18 height 99
type input "2025-09-01"
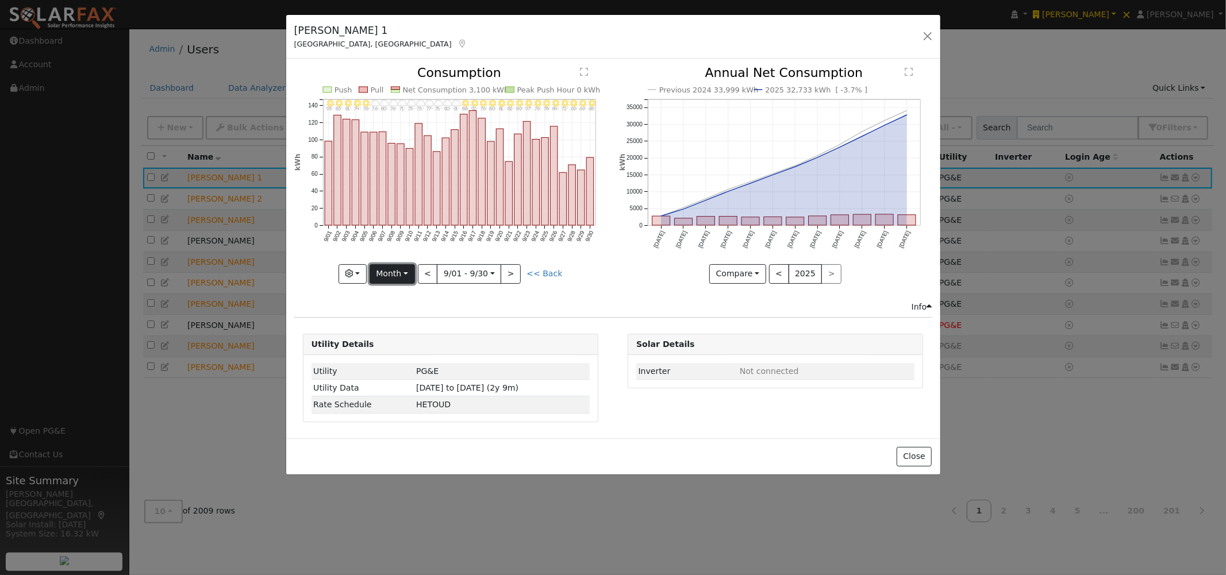
click at [408, 274] on button "Month" at bounding box center [391, 274] width 45 height 20
click at [417, 363] on link "Custom" at bounding box center [410, 363] width 80 height 16
click at [548, 267] on button "day" at bounding box center [550, 274] width 36 height 20
click at [550, 299] on link "Hour" at bounding box center [573, 298] width 80 height 16
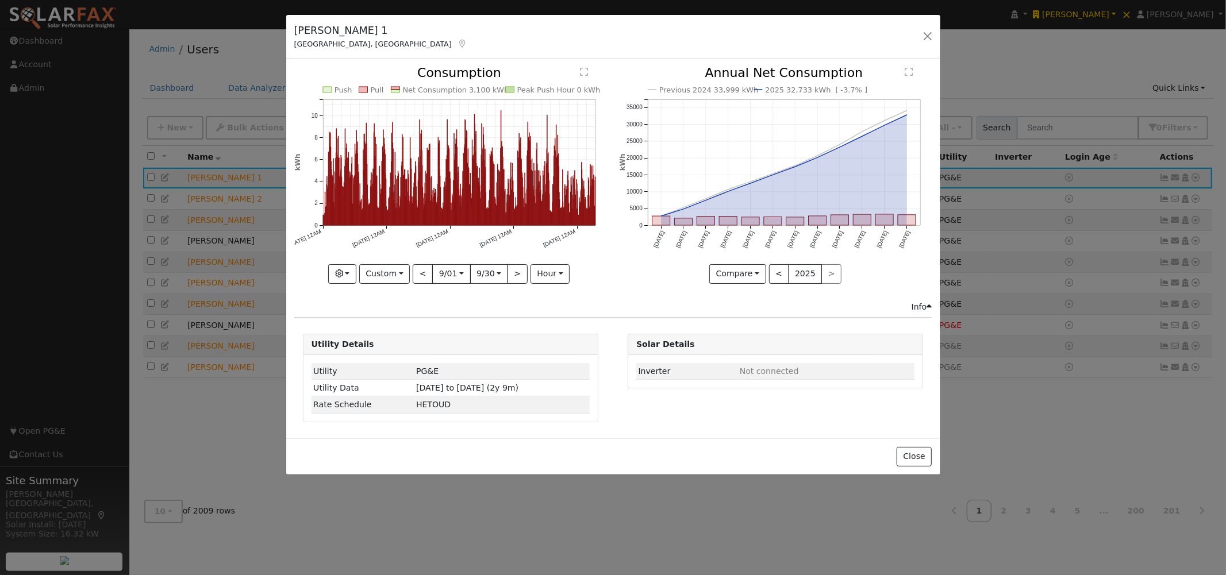
click at [581, 71] on text "" at bounding box center [584, 71] width 8 height 9
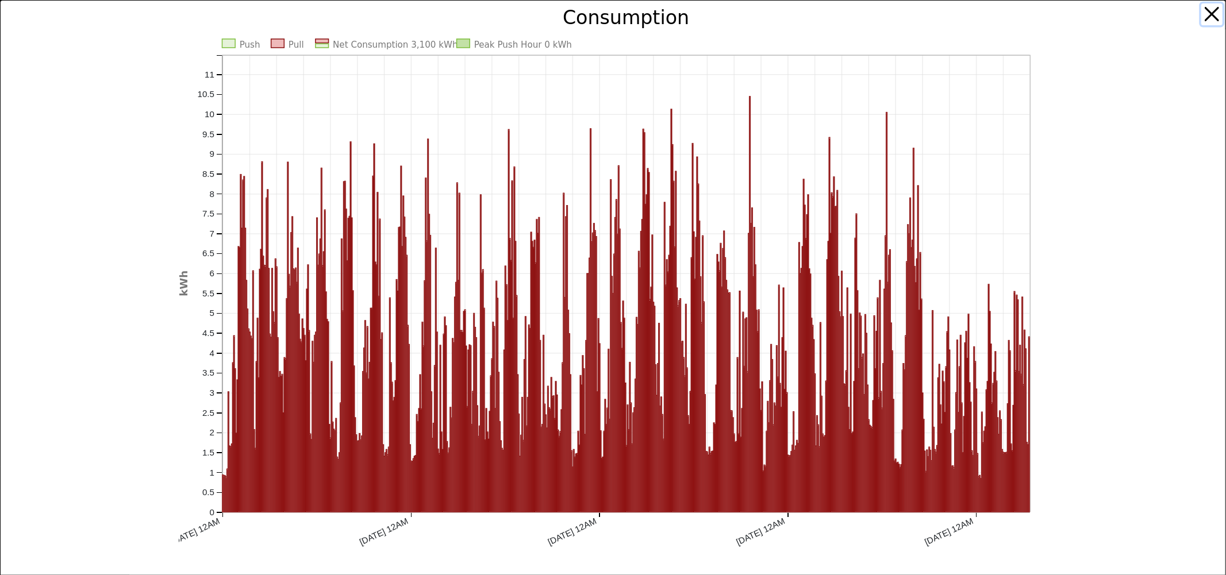
drag, startPoint x: 1201, startPoint y: 15, endPoint x: 1195, endPoint y: 17, distance: 6.2
click at [1202, 15] on button "button" at bounding box center [1212, 14] width 22 height 22
